Goal: Information Seeking & Learning: Learn about a topic

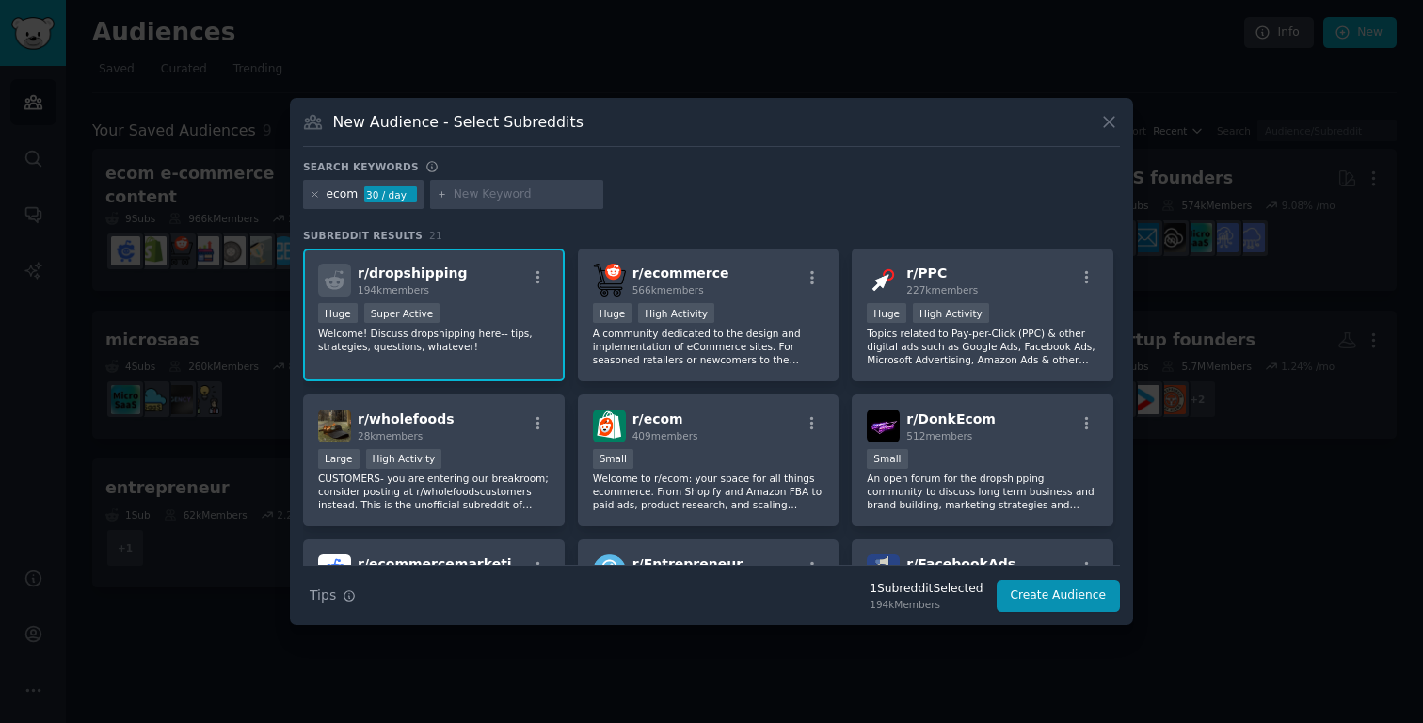
click at [518, 282] on div "r/ dropshipping 194k members" at bounding box center [433, 279] width 231 height 33
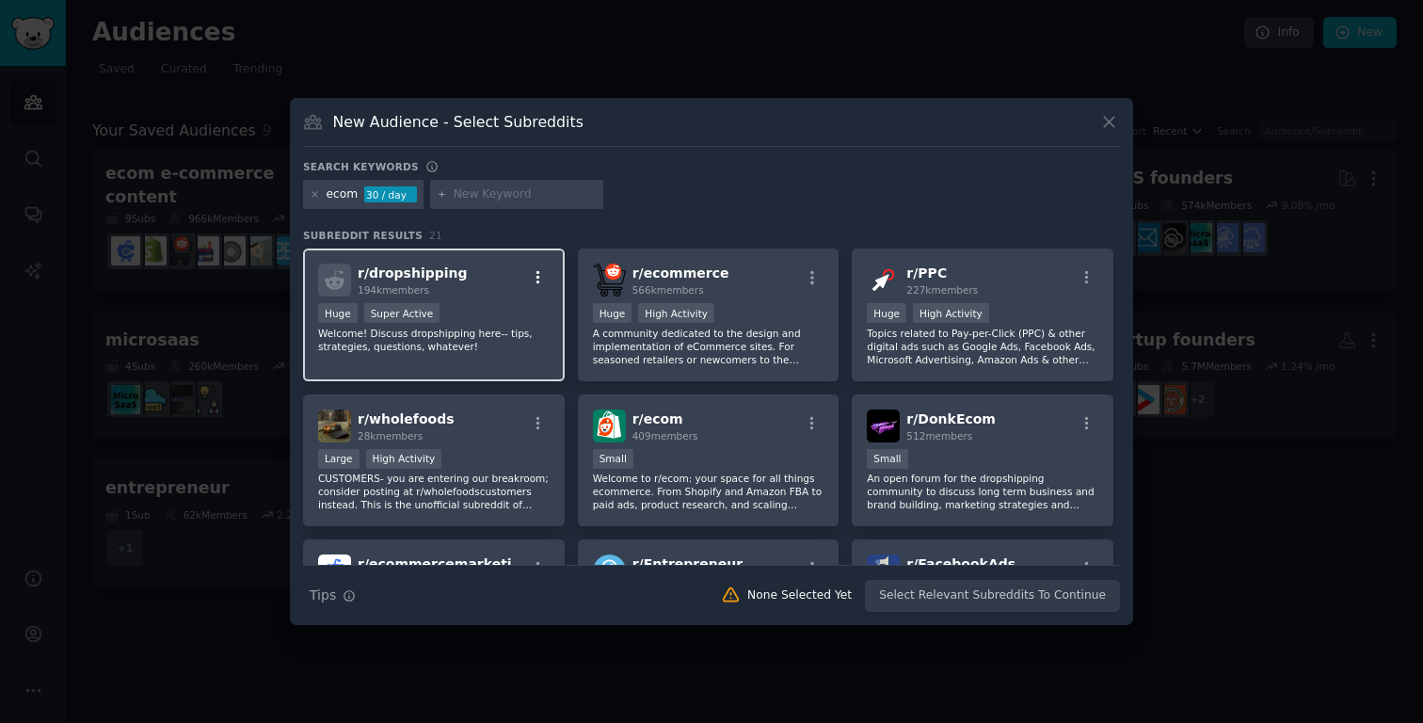
click at [533, 282] on icon "button" at bounding box center [538, 277] width 17 height 17
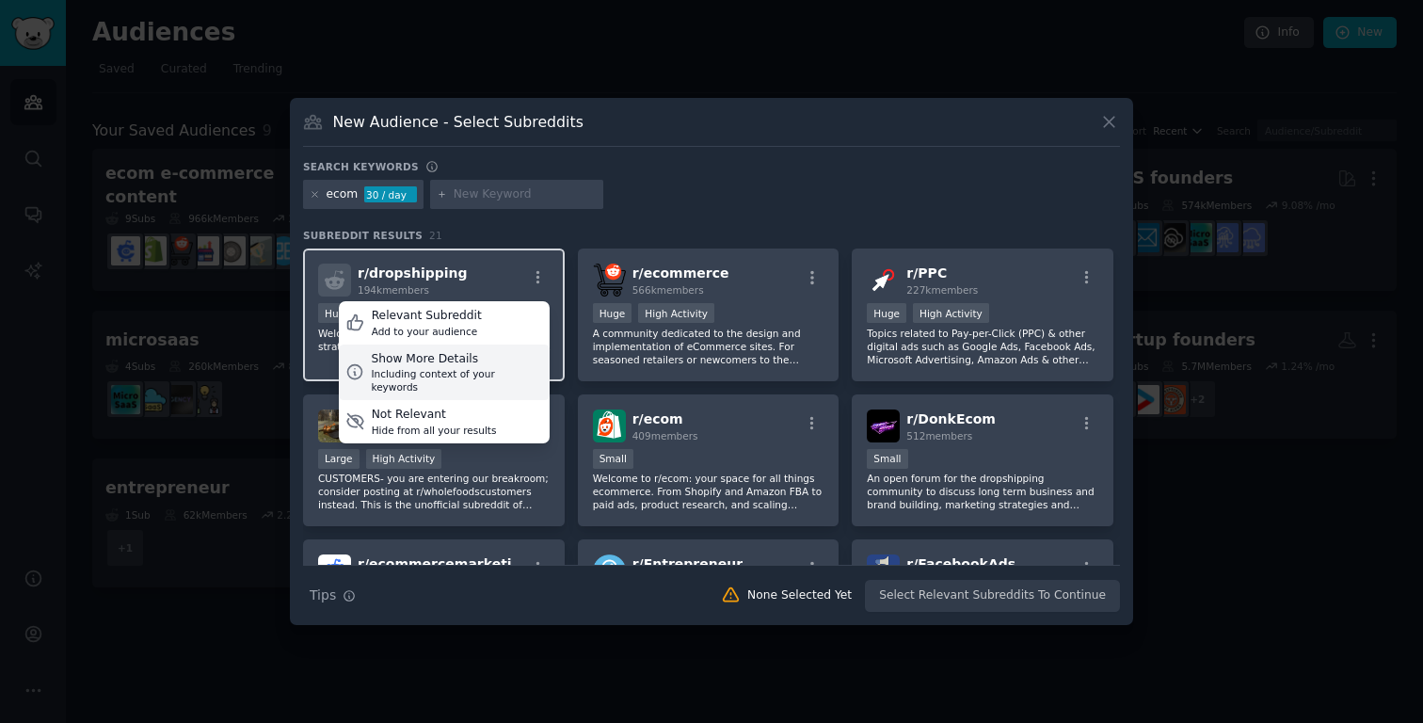
click at [463, 354] on div "Show More Details" at bounding box center [456, 359] width 171 height 17
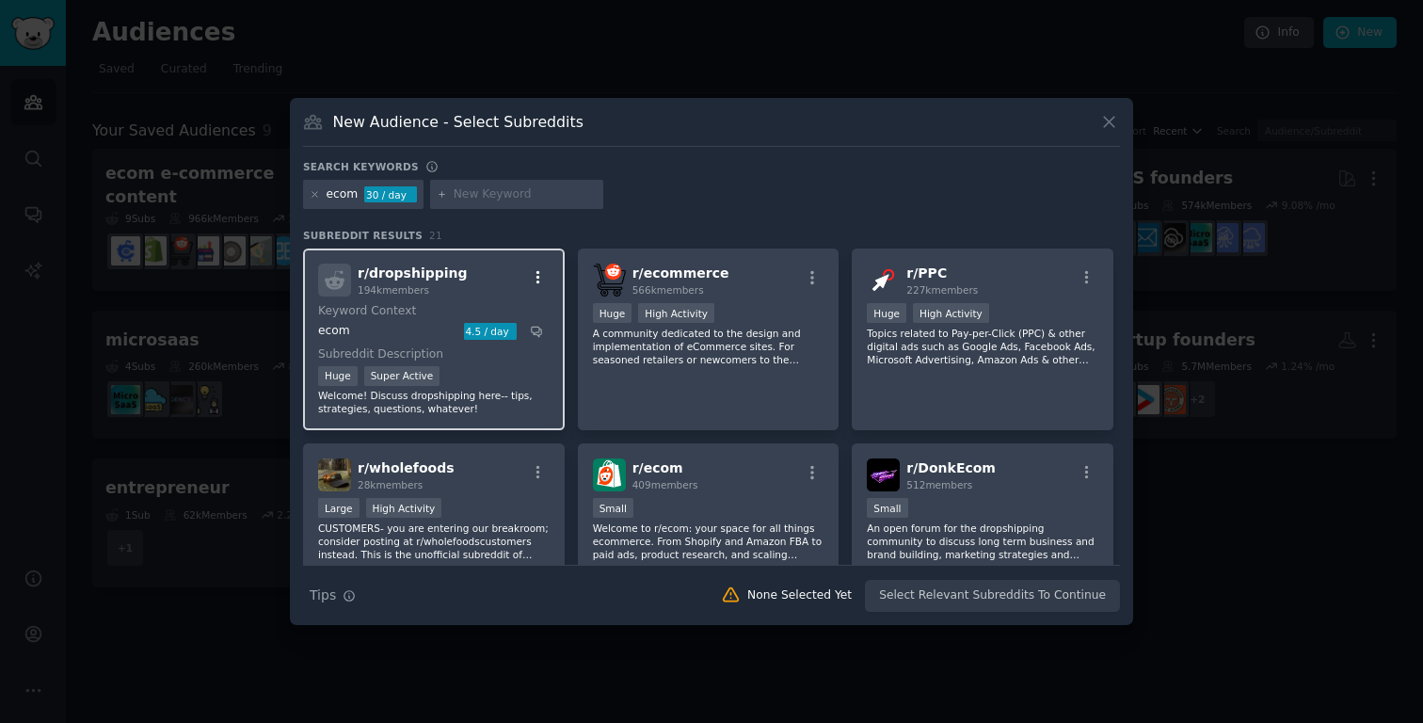
click at [536, 274] on icon "button" at bounding box center [538, 277] width 17 height 17
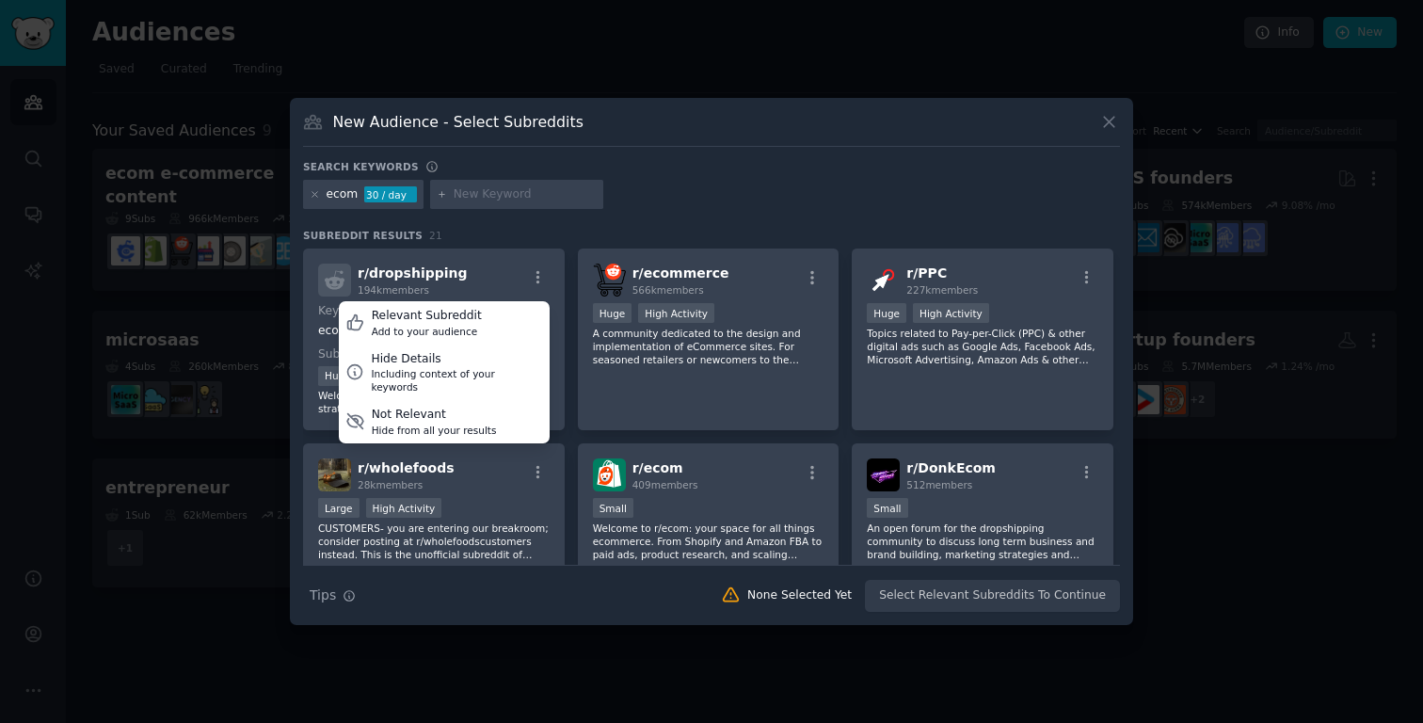
click at [620, 206] on div "ecom 30 / day" at bounding box center [711, 198] width 817 height 37
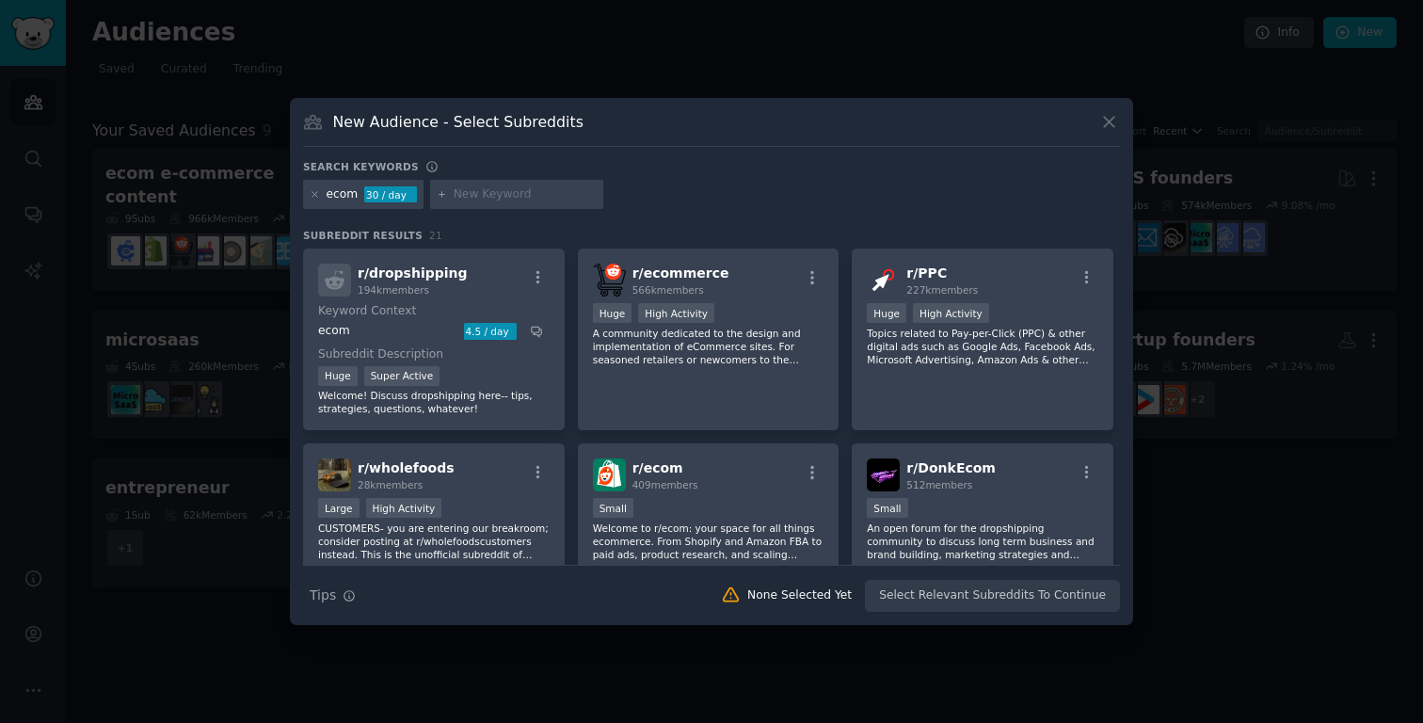
click at [349, 198] on div "ecom" at bounding box center [342, 194] width 32 height 17
click at [314, 197] on icon at bounding box center [315, 194] width 10 height 10
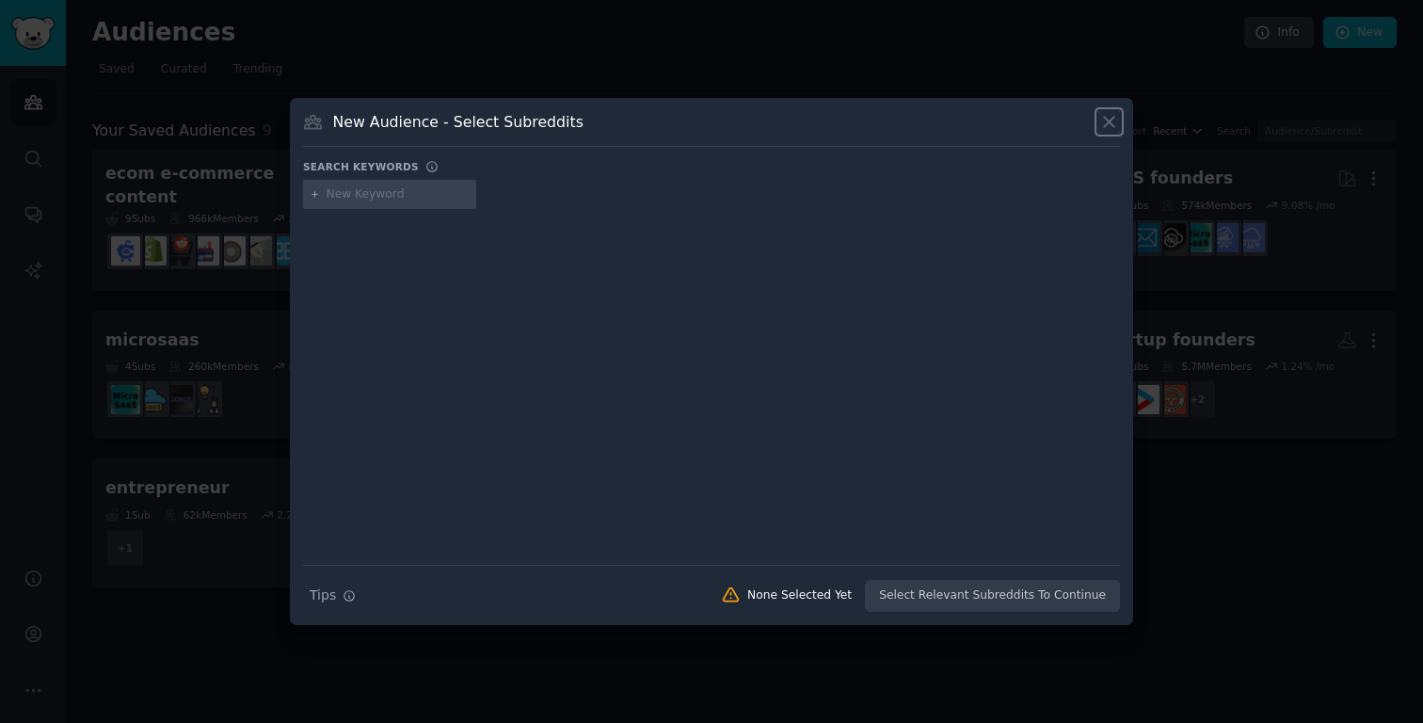
click at [1107, 118] on icon at bounding box center [1109, 122] width 20 height 20
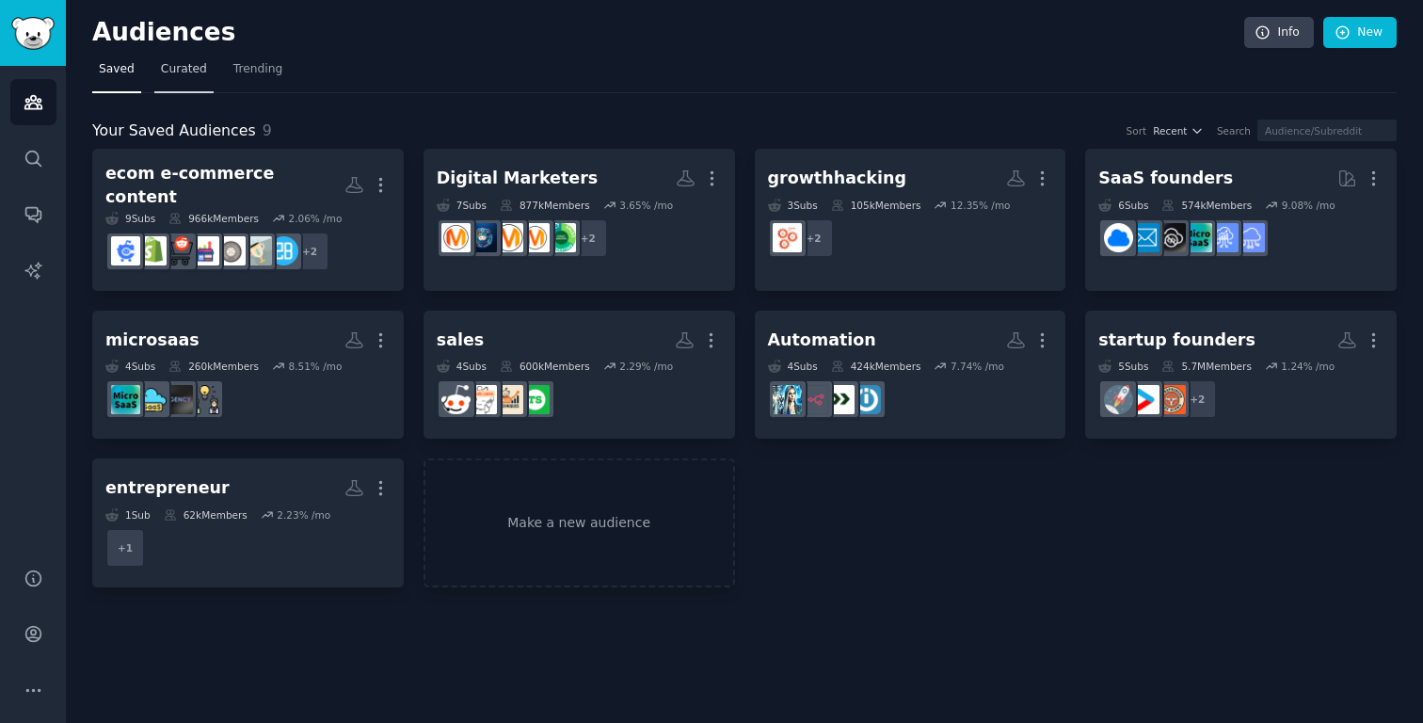
click at [176, 78] on link "Curated" at bounding box center [183, 74] width 59 height 39
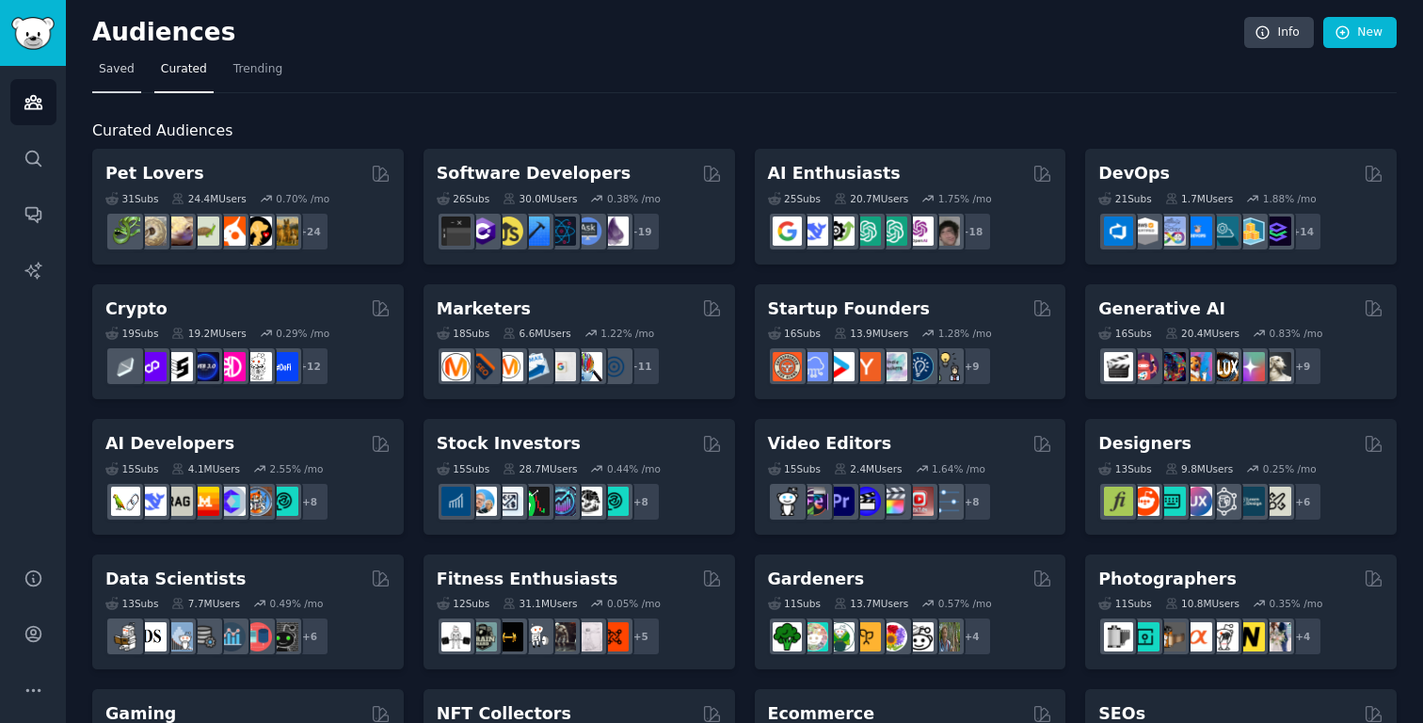
click at [118, 69] on span "Saved" at bounding box center [117, 69] width 36 height 17
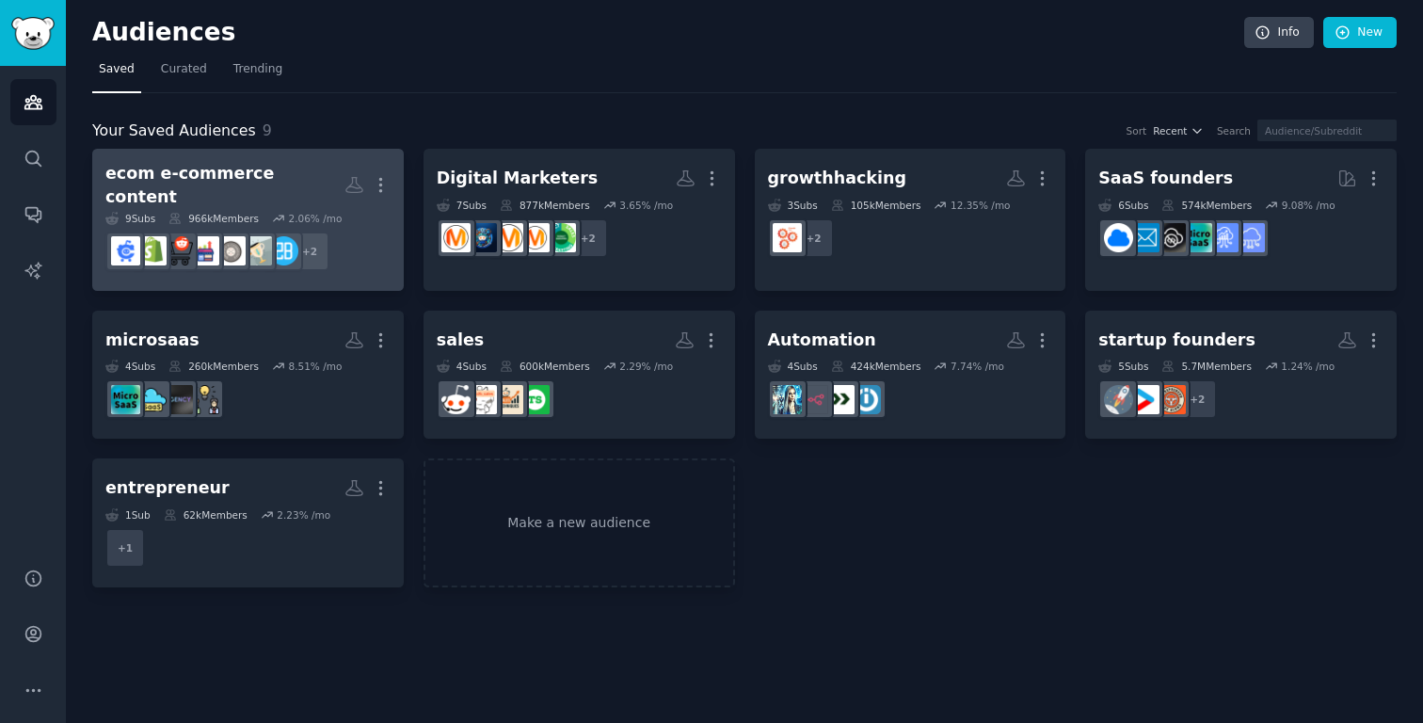
click at [245, 173] on div "ecom e-commerce content" at bounding box center [224, 185] width 239 height 46
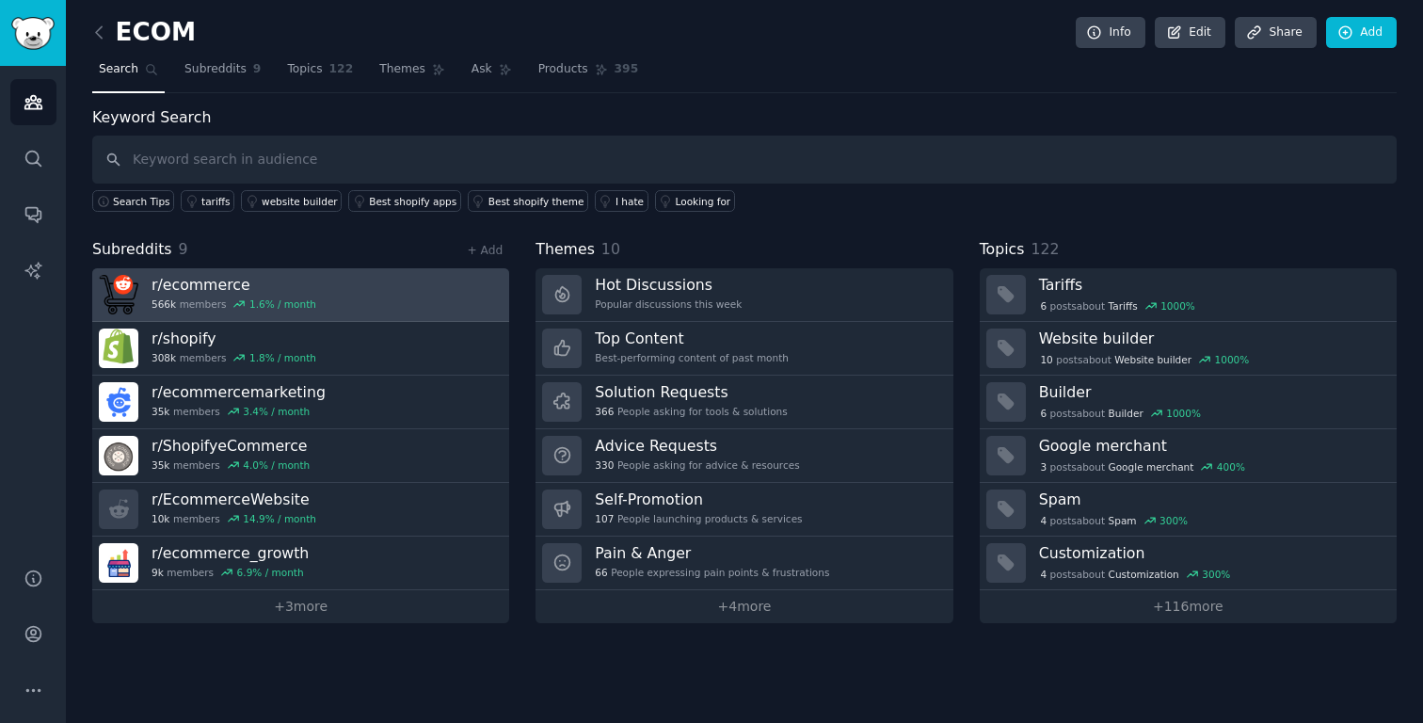
click at [371, 297] on link "r/ ecommerce 566k members 1.6 % / month" at bounding box center [300, 295] width 417 height 54
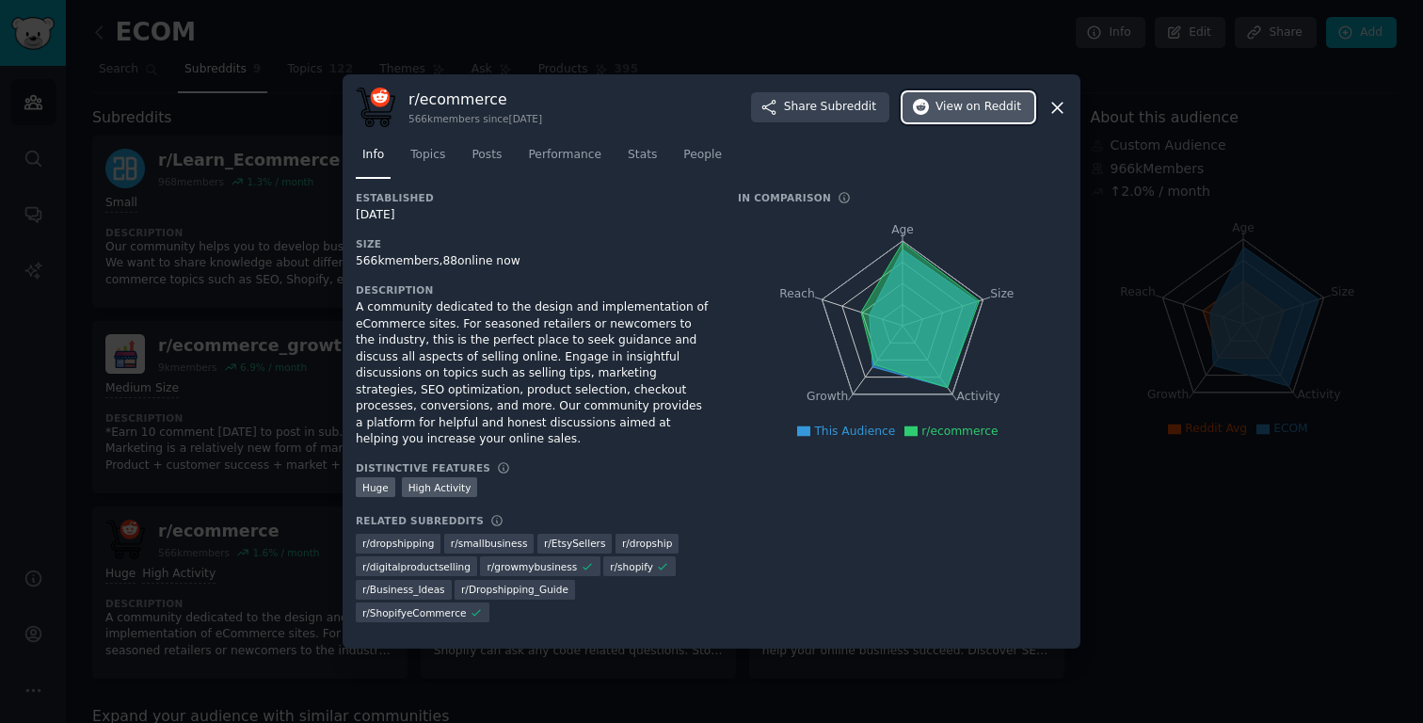
click at [976, 112] on span "on Reddit" at bounding box center [993, 107] width 55 height 17
